Goal: Information Seeking & Learning: Learn about a topic

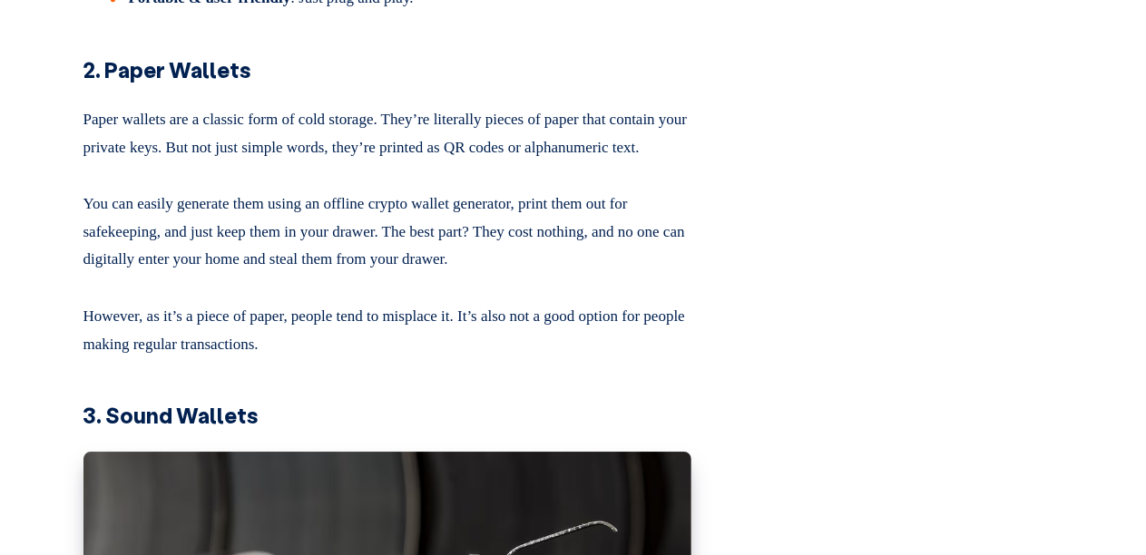
scroll to position [2781, 0]
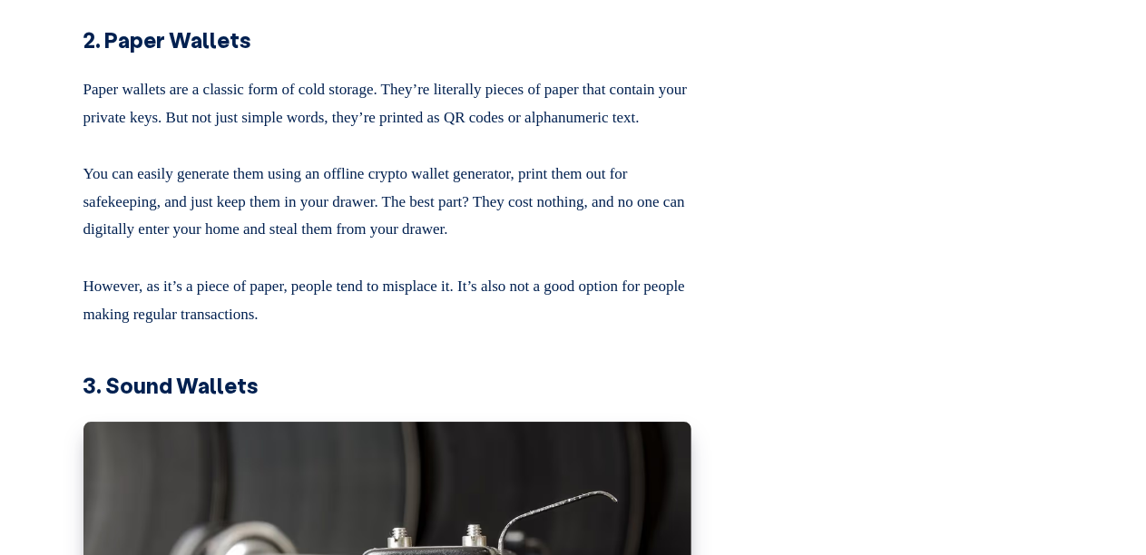
click at [98, 132] on p "Paper wallets are a classic form of cold storage. They’re literally pieces of p…" at bounding box center [387, 100] width 608 height 63
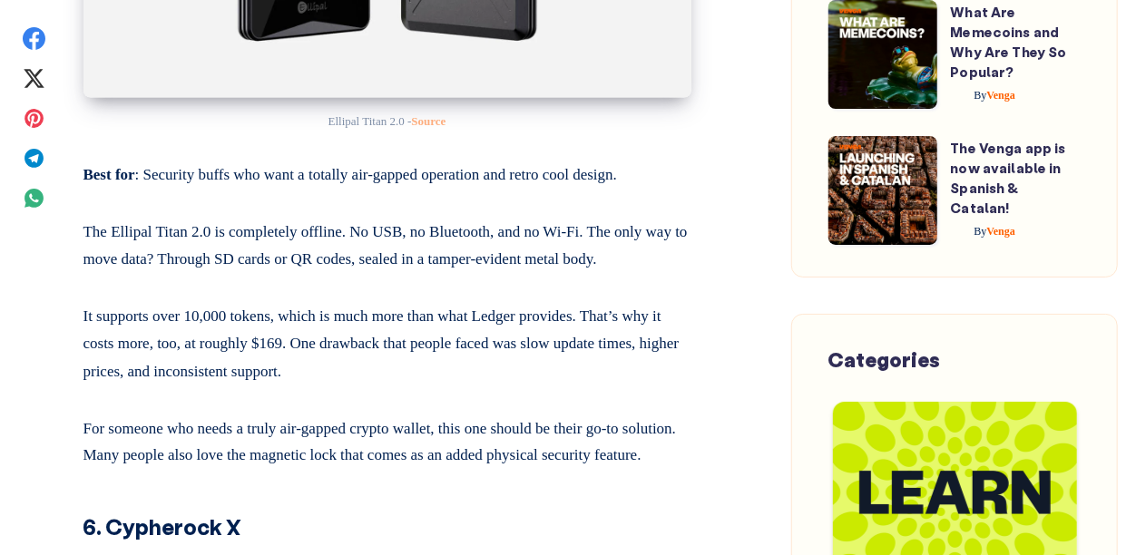
scroll to position [8121, 0]
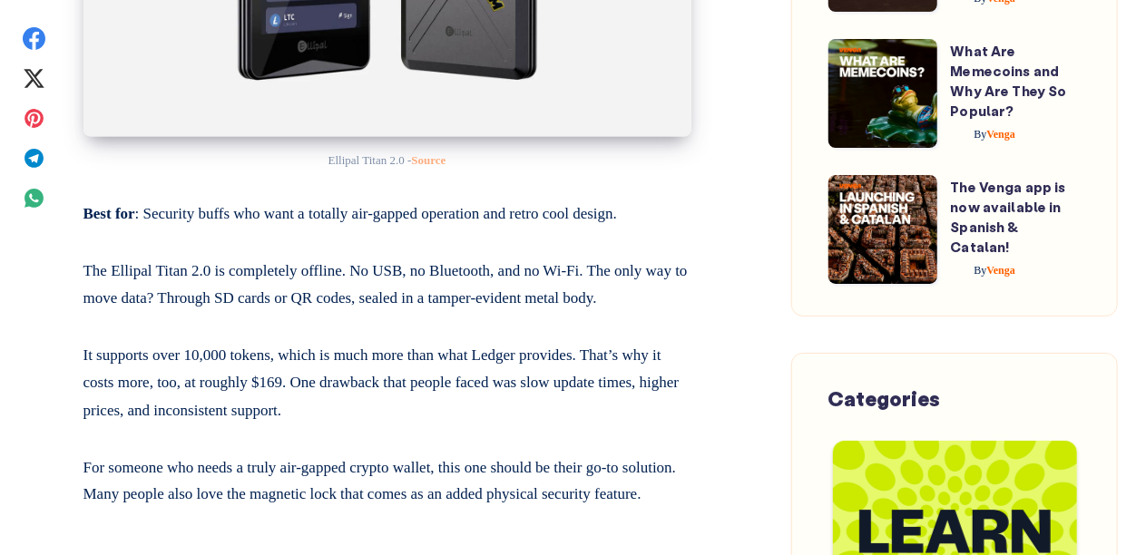
drag, startPoint x: 151, startPoint y: 283, endPoint x: 479, endPoint y: 505, distance: 396.5
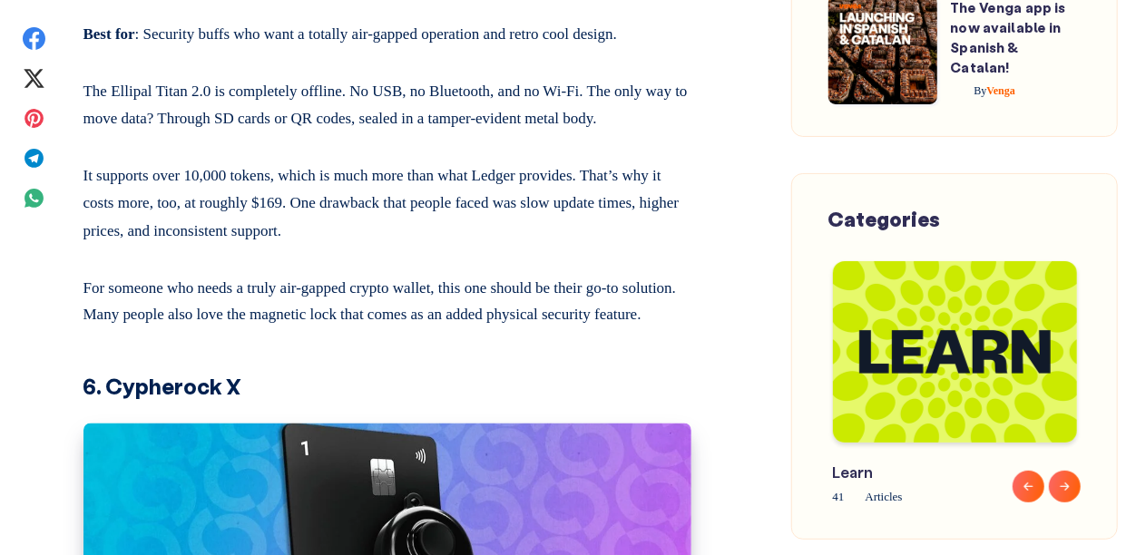
scroll to position [8363, 0]
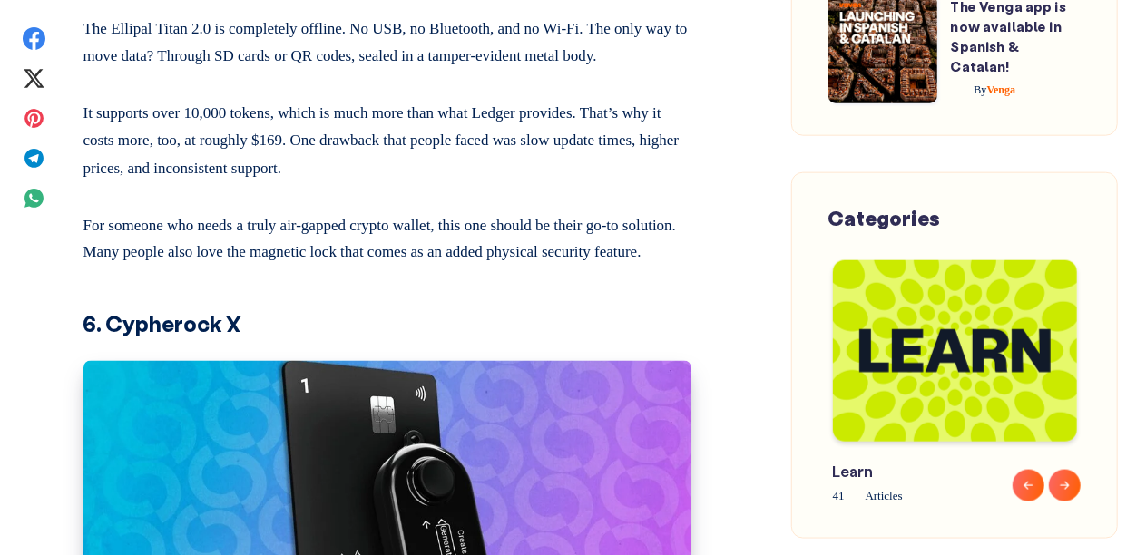
drag, startPoint x: 200, startPoint y: 385, endPoint x: 149, endPoint y: 34, distance: 354.7
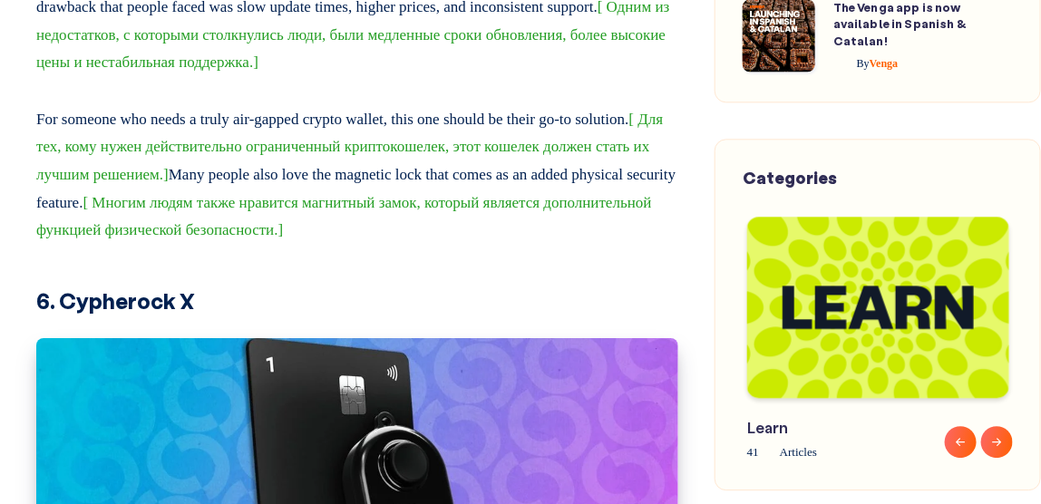
scroll to position [8511, 0]
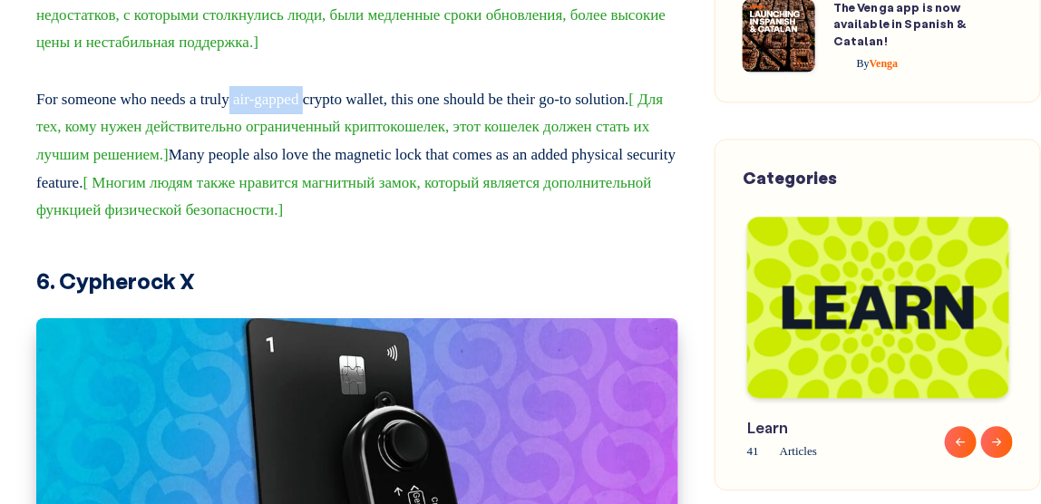
drag, startPoint x: 258, startPoint y: 257, endPoint x: 336, endPoint y: 252, distance: 78.1
click at [336, 225] on p "For someone who needs a truly air-gapped crypto wallet, this one should be thei…" at bounding box center [357, 152] width 642 height 146
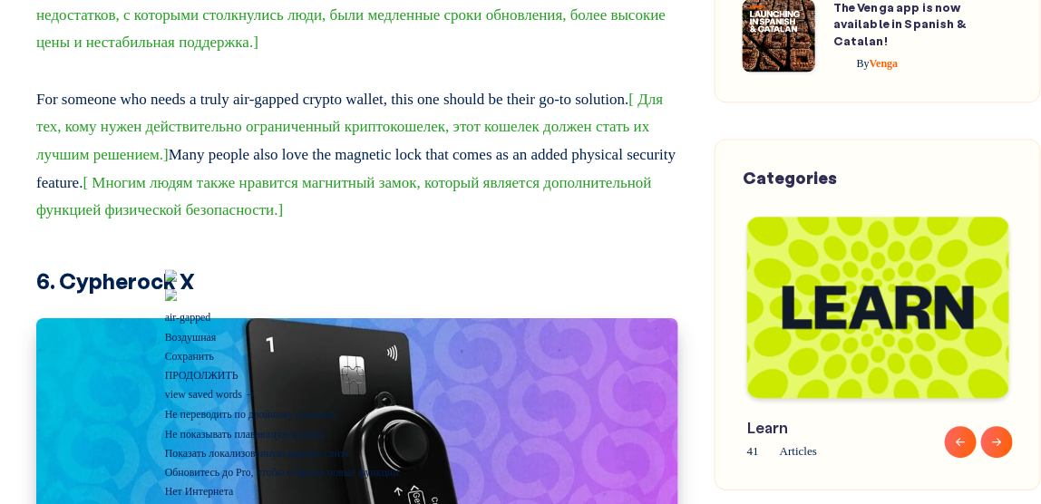
click at [436, 225] on p "For someone who needs a truly air-gapped crypto wallet, this one should be thei…" at bounding box center [357, 152] width 642 height 146
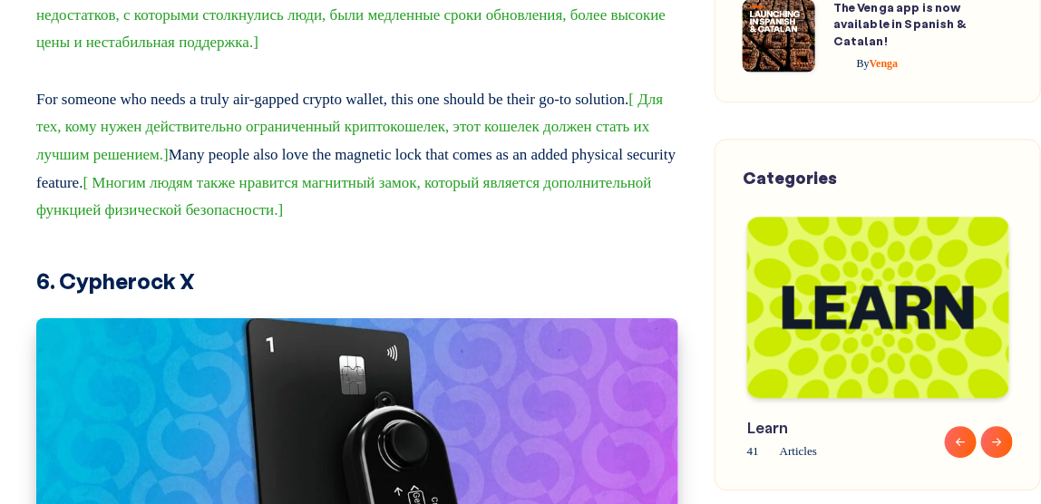
click at [308, 225] on p "For someone who needs a truly air-gapped crypto wallet, this one should be thei…" at bounding box center [357, 152] width 642 height 146
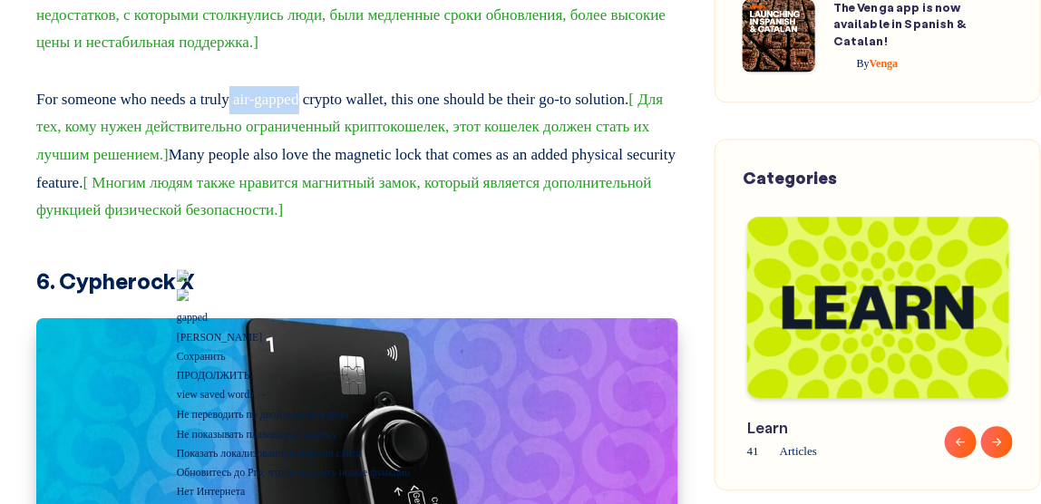
drag, startPoint x: 251, startPoint y: 261, endPoint x: 325, endPoint y: 258, distance: 73.6
click at [328, 225] on p "For someone who needs a truly air-gapped crypto wallet, this one should be thei…" at bounding box center [357, 152] width 642 height 146
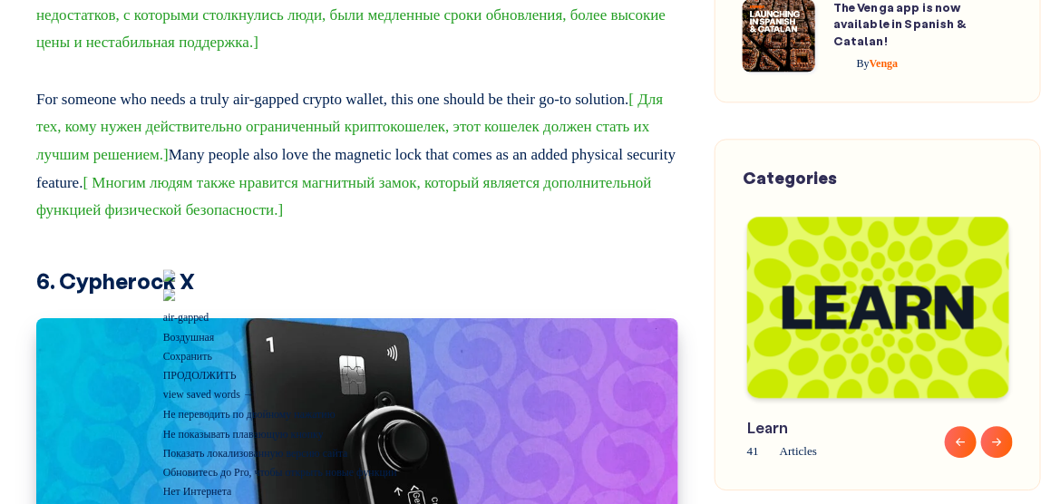
click at [334, 51] on inliner "[ Одним из недостатков, с которыми столкнулись люди, были медленные сроки обнов…" at bounding box center [353, 14] width 634 height 73
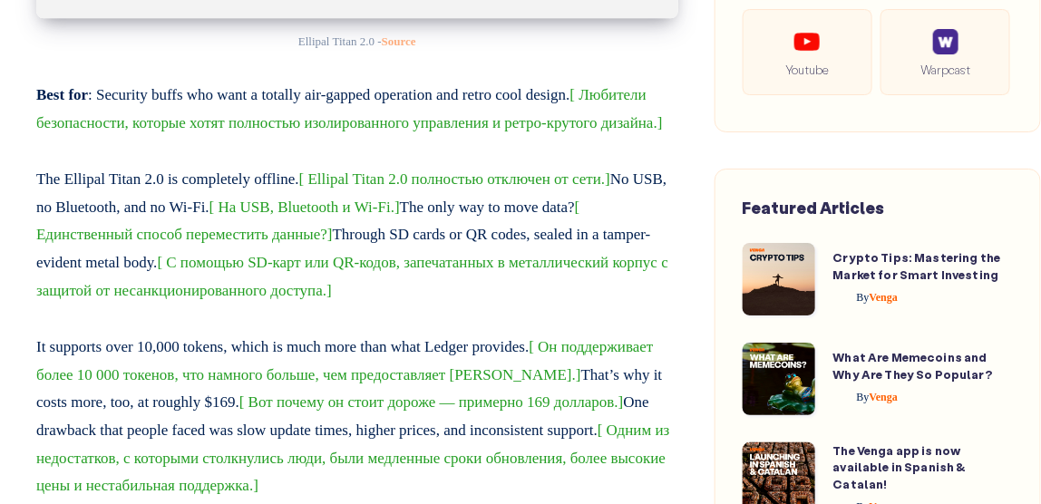
scroll to position [7796, 0]
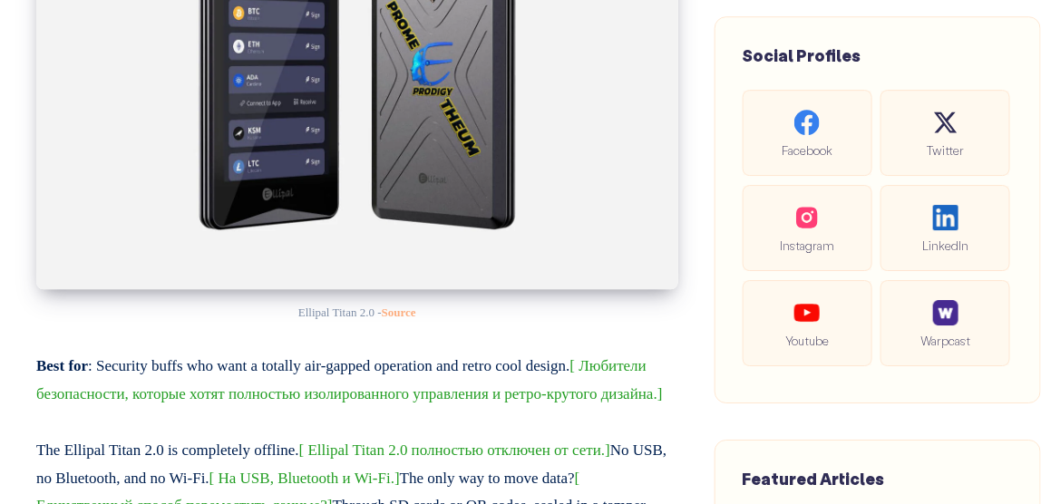
click at [259, 237] on img at bounding box center [357, 75] width 642 height 428
click at [458, 244] on img at bounding box center [357, 75] width 642 height 428
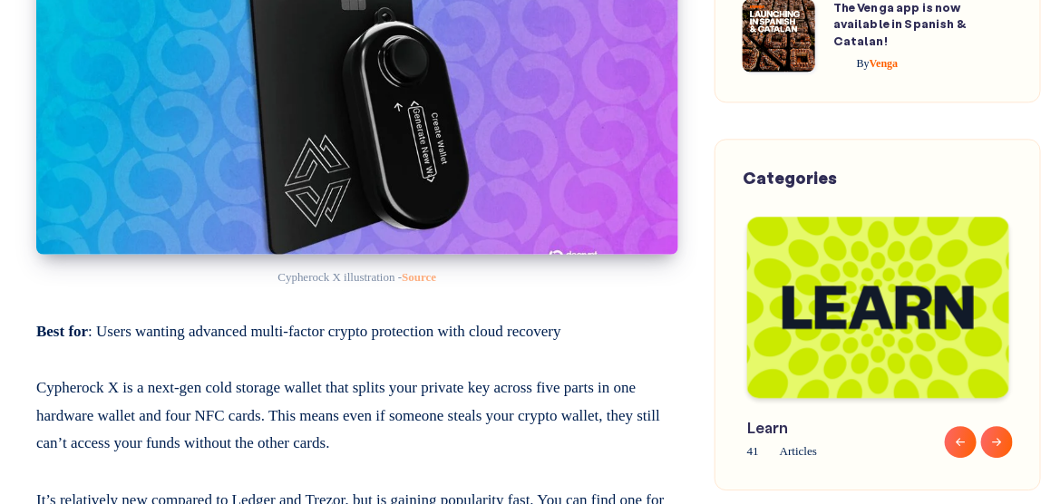
scroll to position [9005, 0]
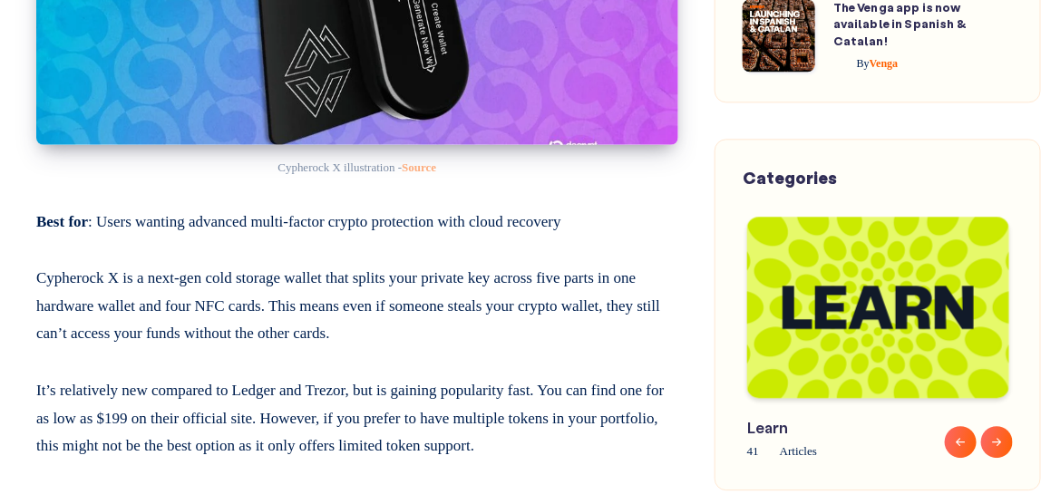
drag, startPoint x: 159, startPoint y: 375, endPoint x: 158, endPoint y: 384, distance: 9.1
click at [158, 237] on p "Best for : Users wanting advanced multi-factor crypto protection with cloud rec…" at bounding box center [357, 218] width 642 height 35
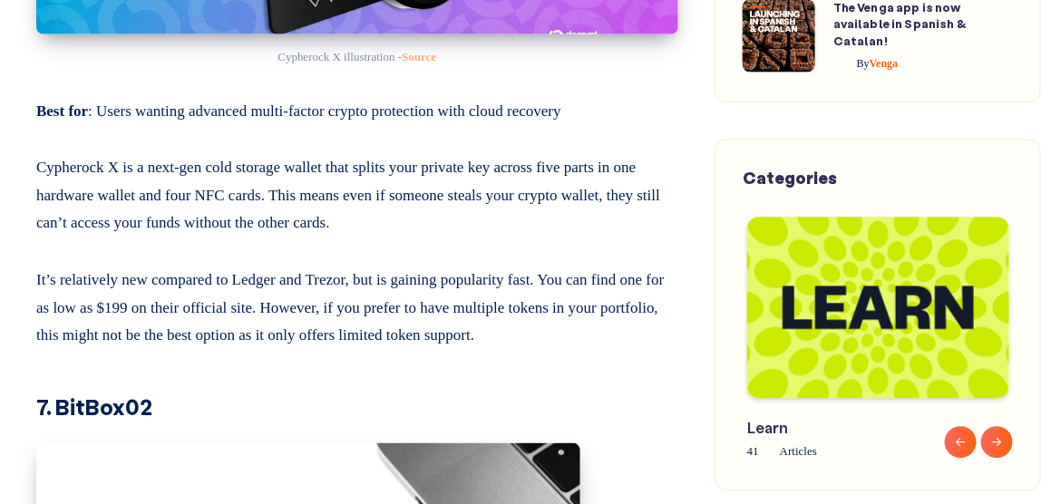
scroll to position [9225, 0]
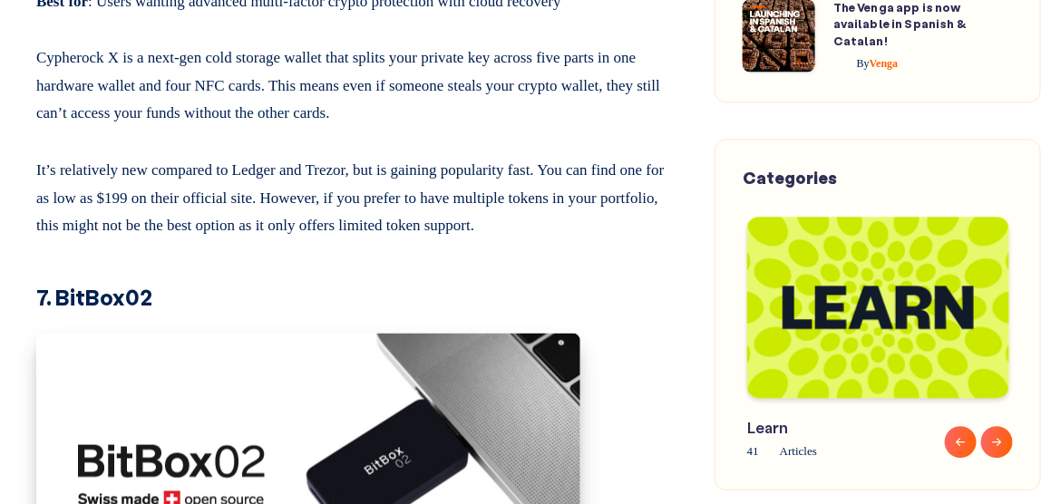
click at [104, 128] on p "Cypherock X is a next-gen cold storage wallet that splits your private key acro…" at bounding box center [357, 82] width 642 height 91
drag, startPoint x: 308, startPoint y: 239, endPoint x: 241, endPoint y: 231, distance: 67.5
click at [241, 128] on p "Cypherock X is a next-gen cold storage wallet that splits your private key acro…" at bounding box center [357, 82] width 642 height 91
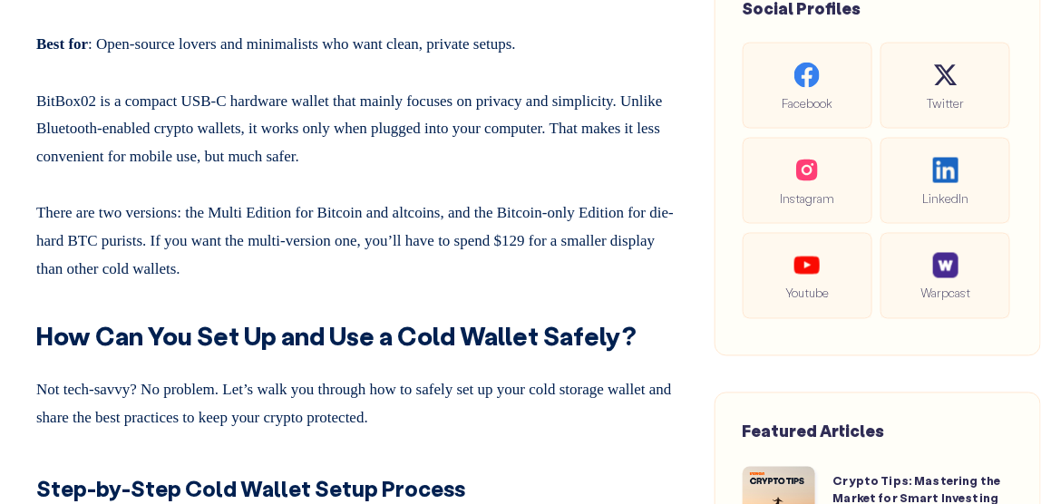
scroll to position [9885, 0]
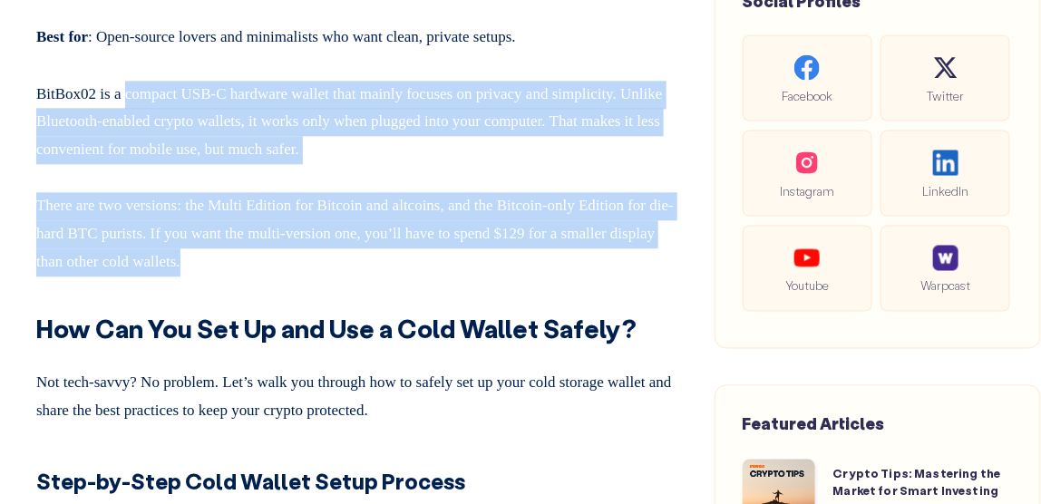
drag, startPoint x: 302, startPoint y: 420, endPoint x: 128, endPoint y: 247, distance: 245.7
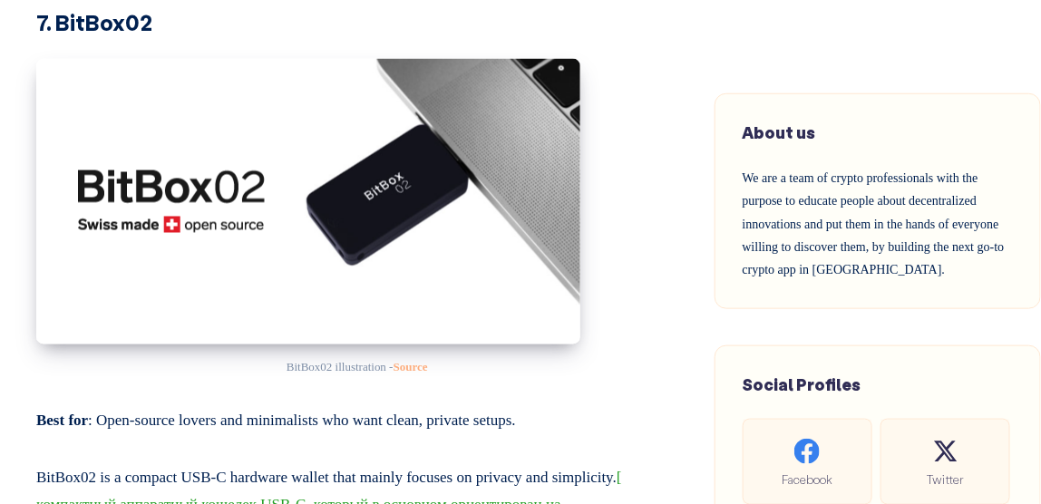
scroll to position [9610, 0]
